Goal: Information Seeking & Learning: Check status

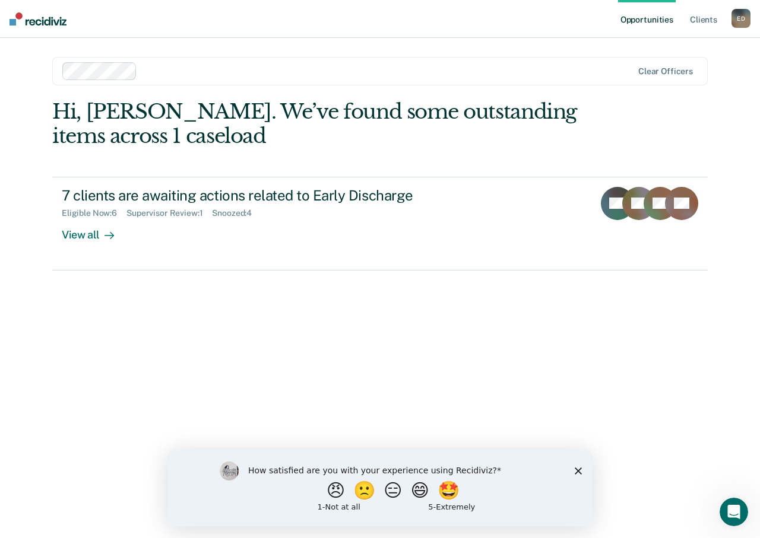
click at [578, 468] on icon "Close survey" at bounding box center [578, 470] width 7 height 7
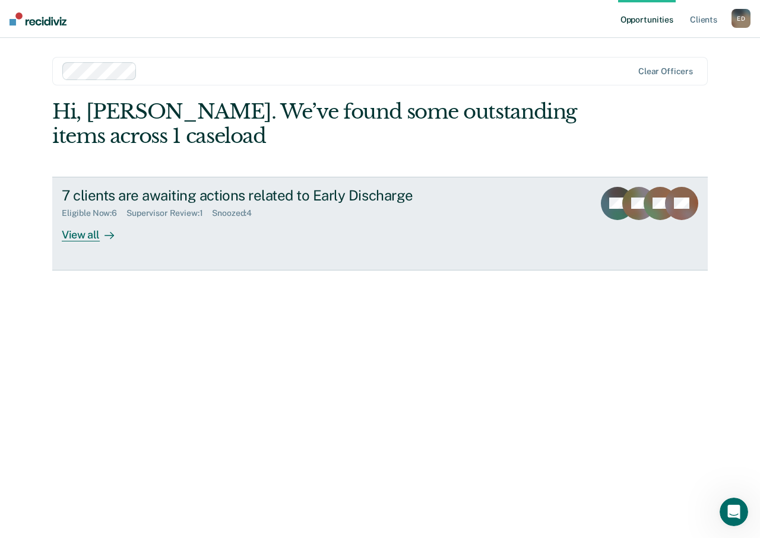
click at [72, 231] on div "View all" at bounding box center [95, 229] width 66 height 23
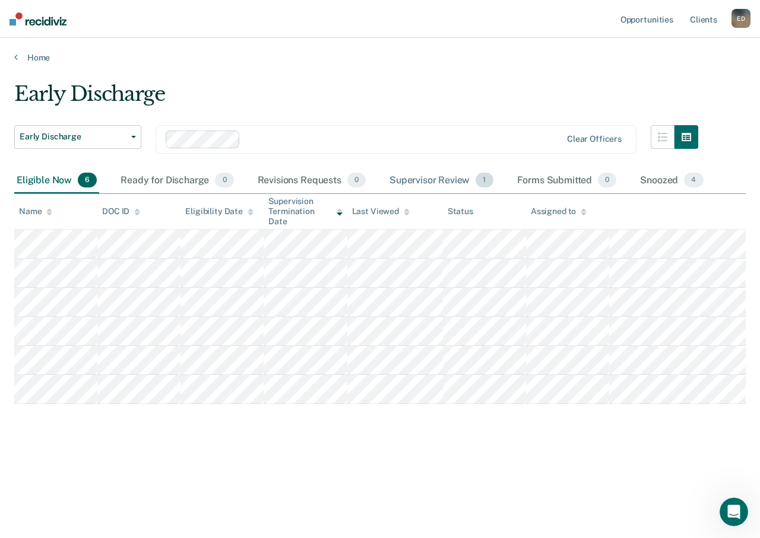
click at [408, 182] on div "Supervisor Review 1" at bounding box center [441, 181] width 109 height 26
